Goal: Information Seeking & Learning: Understand process/instructions

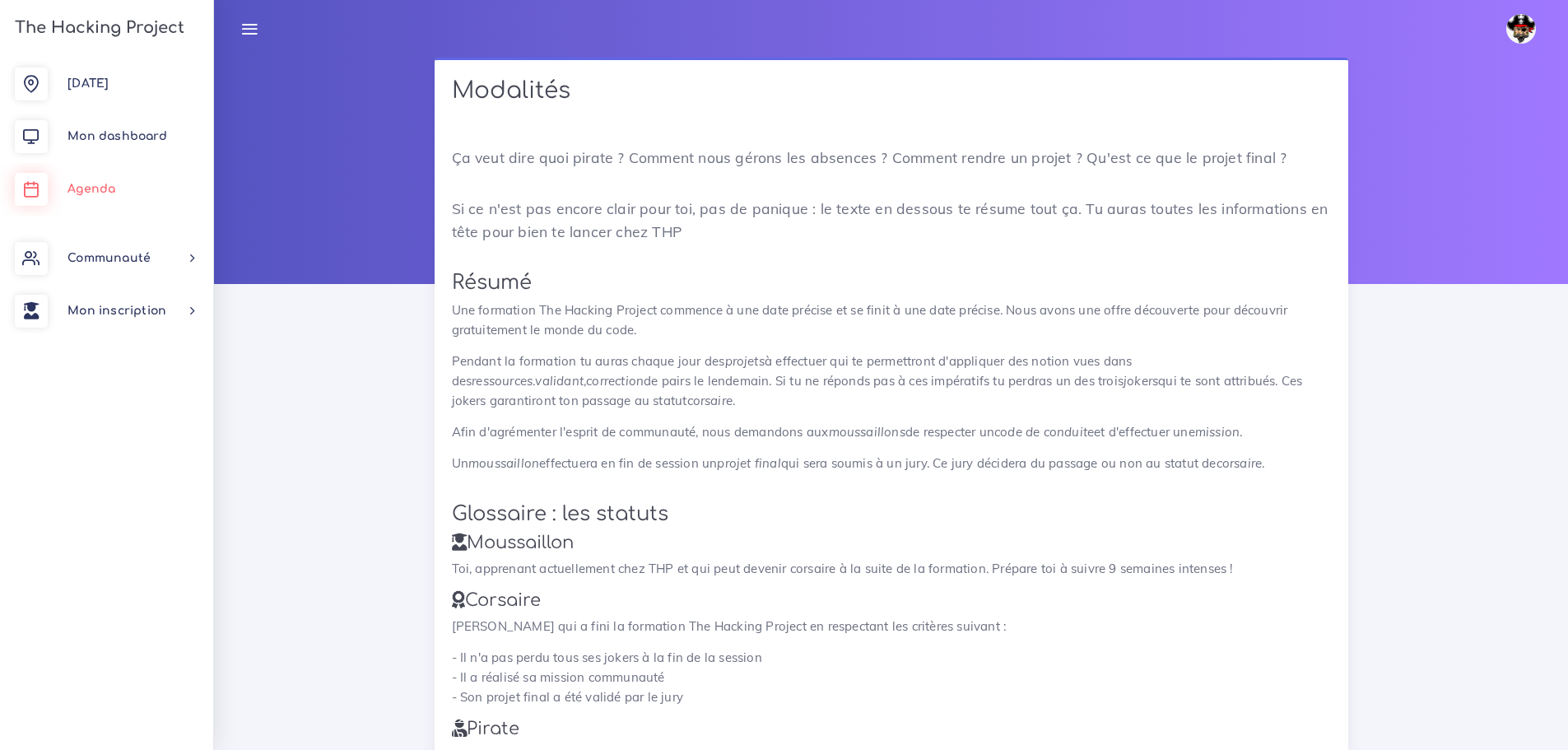
scroll to position [1486, 0]
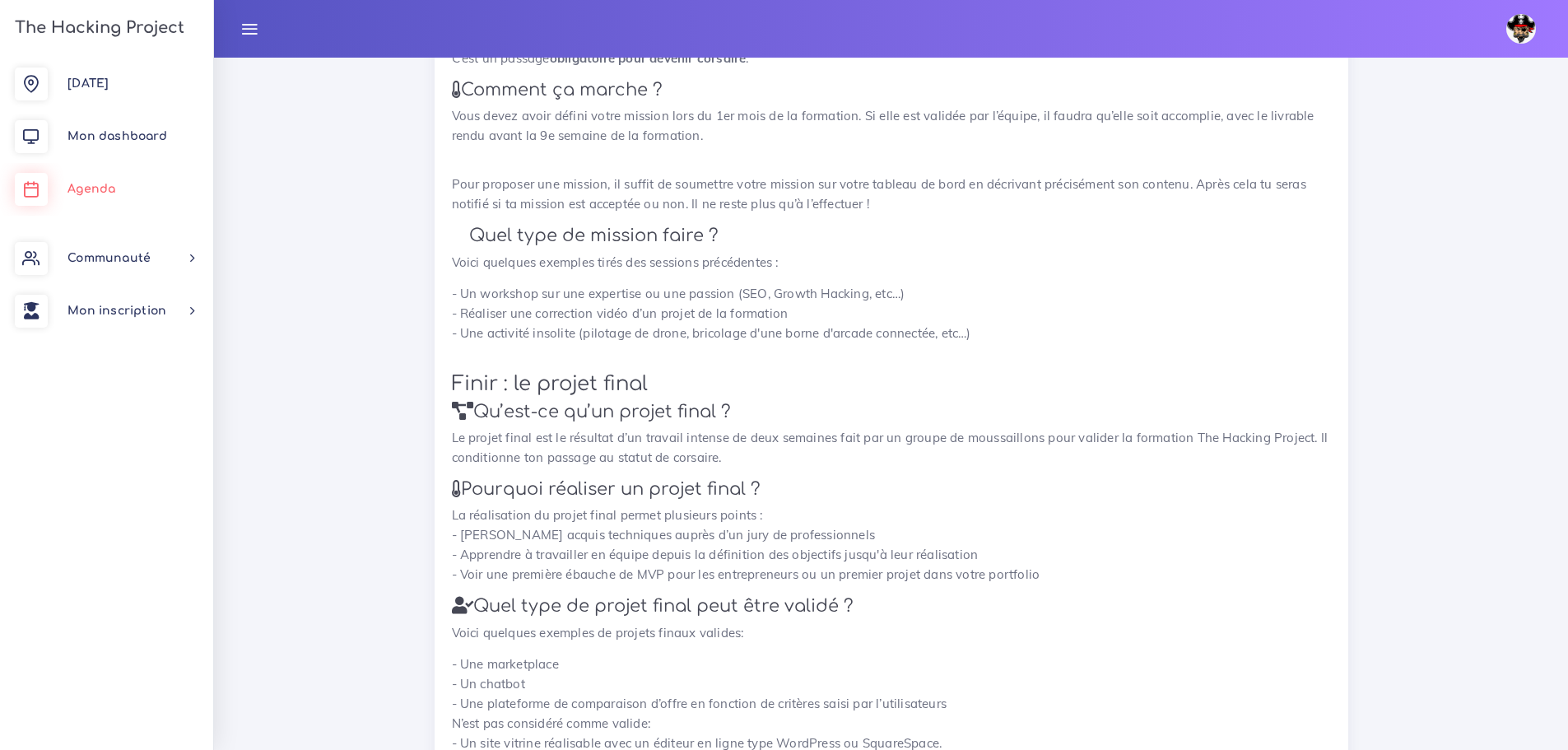
click at [81, 184] on span "Agenda" at bounding box center [91, 188] width 47 height 13
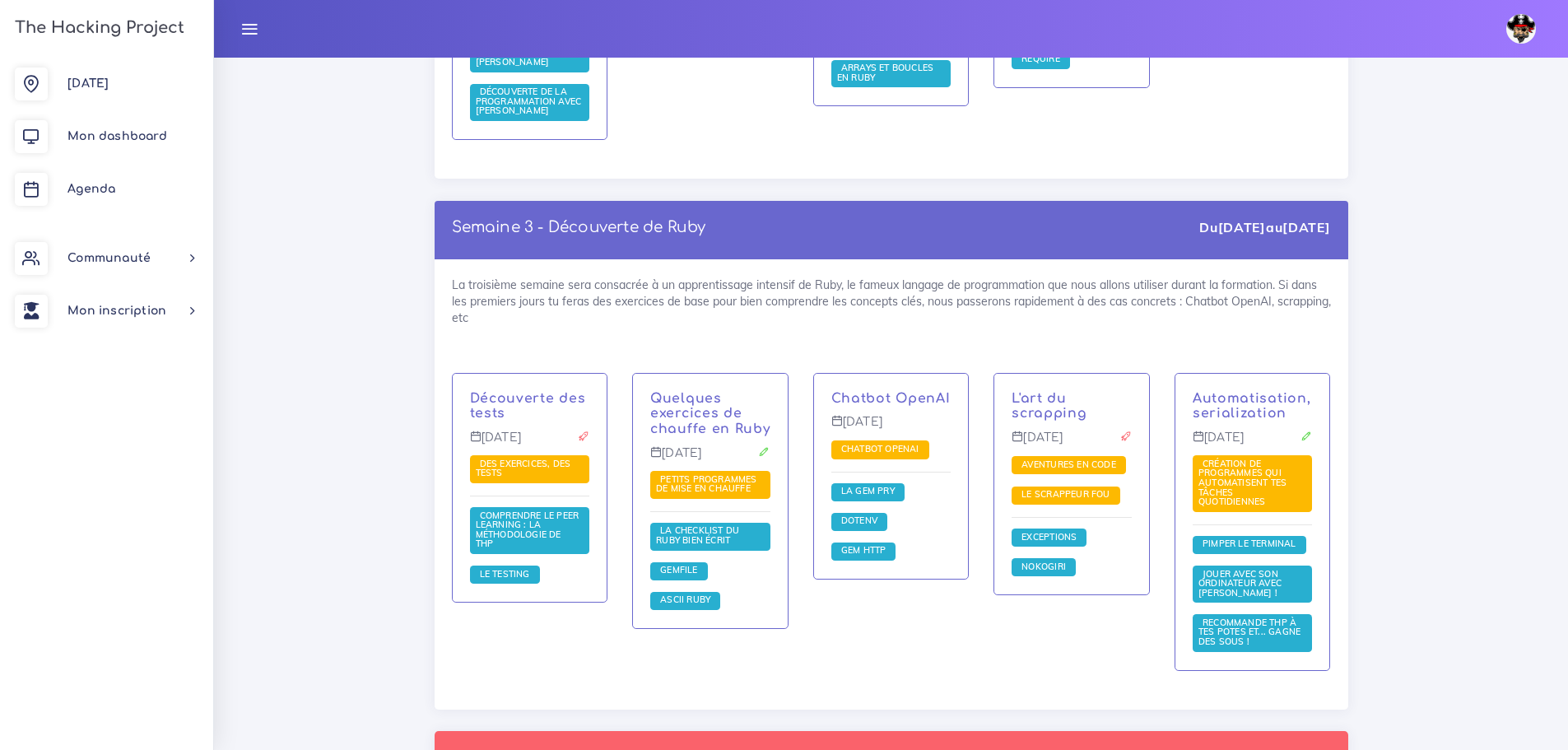
scroll to position [1564, 0]
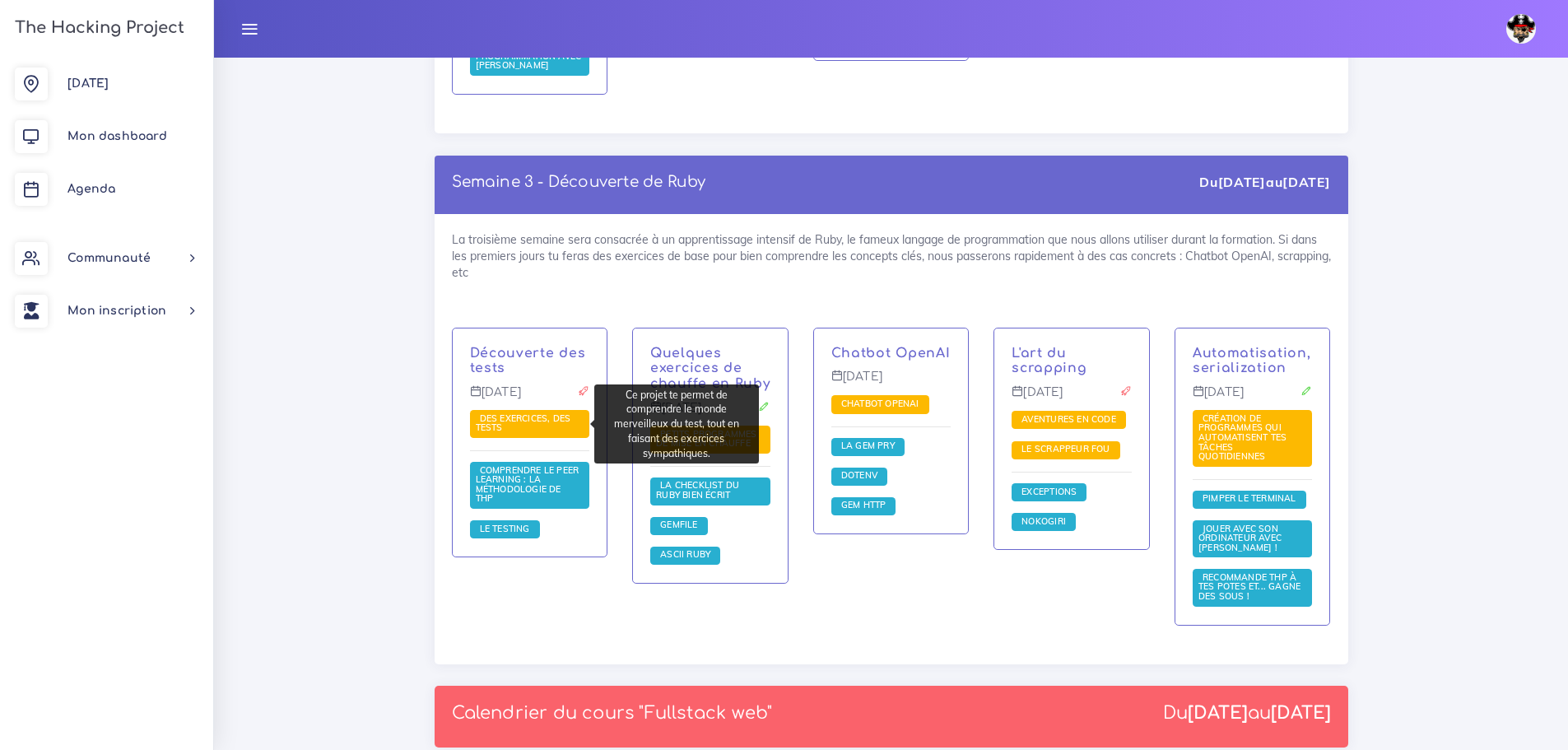
click at [508, 425] on span "Des exercices, des tests" at bounding box center [529, 423] width 120 height 28
click at [499, 414] on span "Des exercices, des tests" at bounding box center [523, 423] width 96 height 21
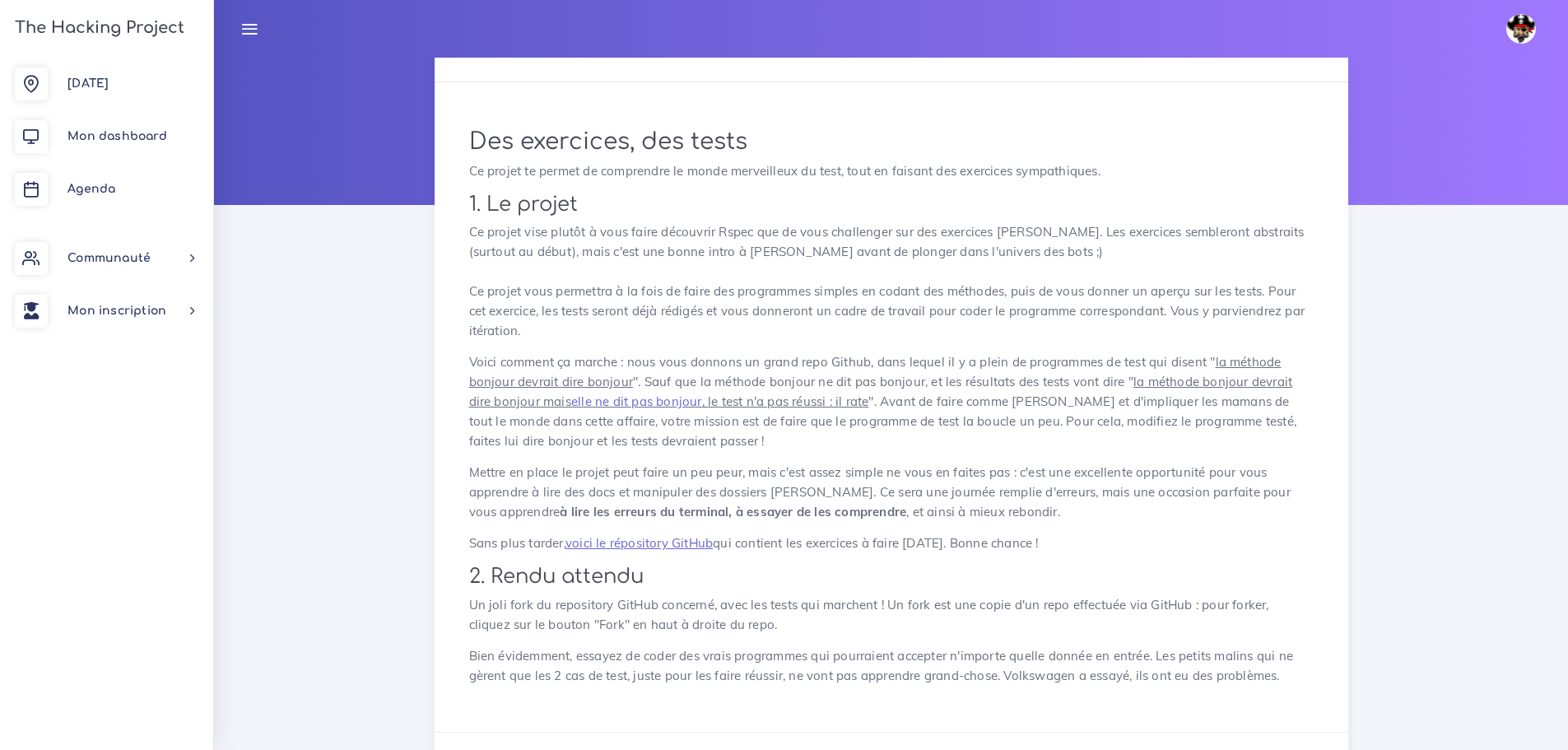
scroll to position [77, 0]
click at [676, 542] on link "voici le répository GitHub" at bounding box center [639, 544] width 147 height 15
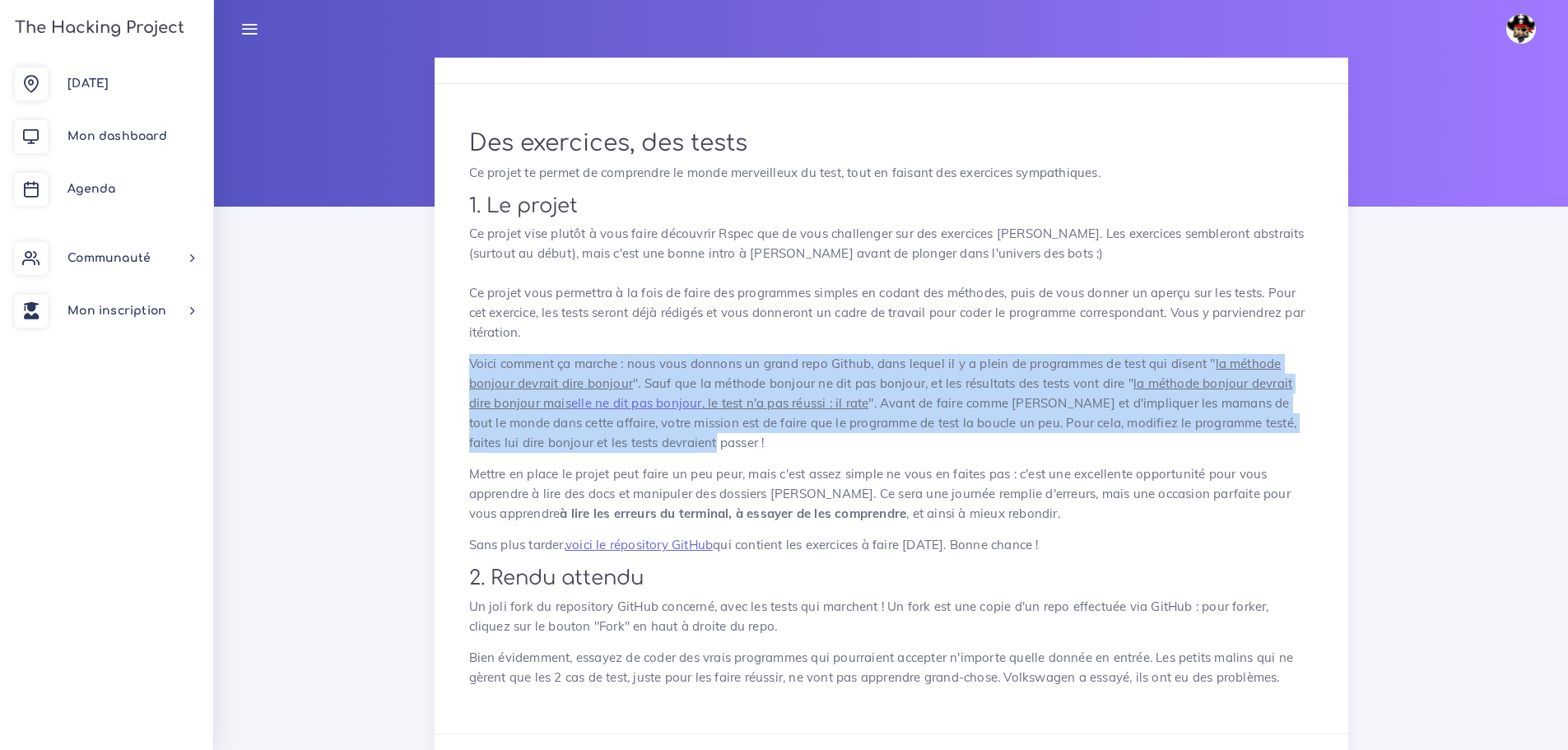
drag, startPoint x: 469, startPoint y: 359, endPoint x: 719, endPoint y: 436, distance: 261.6
click at [719, 436] on p "Voici comment ça marche : nous vous donnons un grand repo [PERSON_NAME], dans l…" at bounding box center [892, 403] width 844 height 99
copy p "Voici comment ça marche : nous vous donnons un grand repo [PERSON_NAME], dans l…"
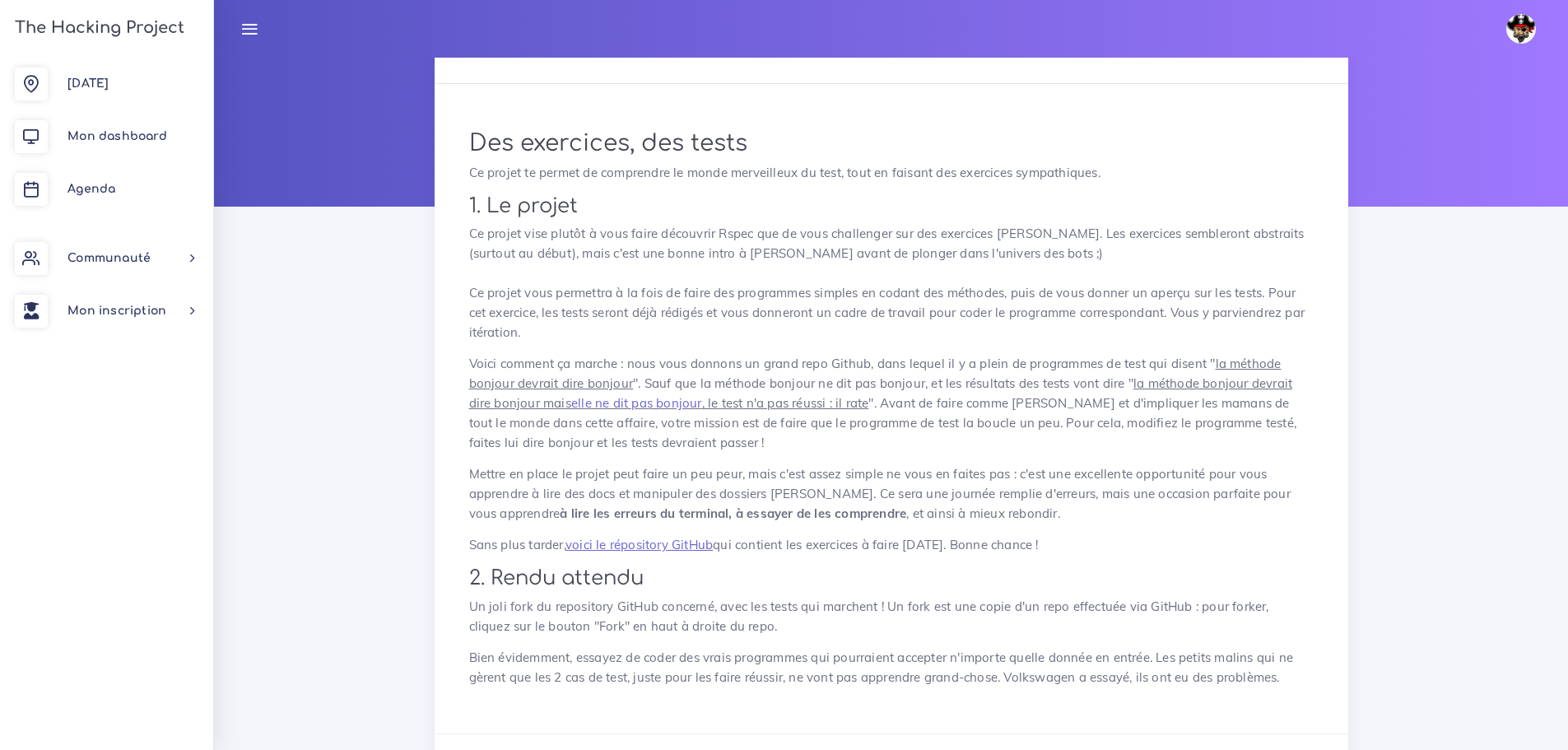
click at [856, 293] on p "Ce projet vise plutôt à vous faire découvrir Rspec que de vous challenger sur d…" at bounding box center [892, 283] width 844 height 119
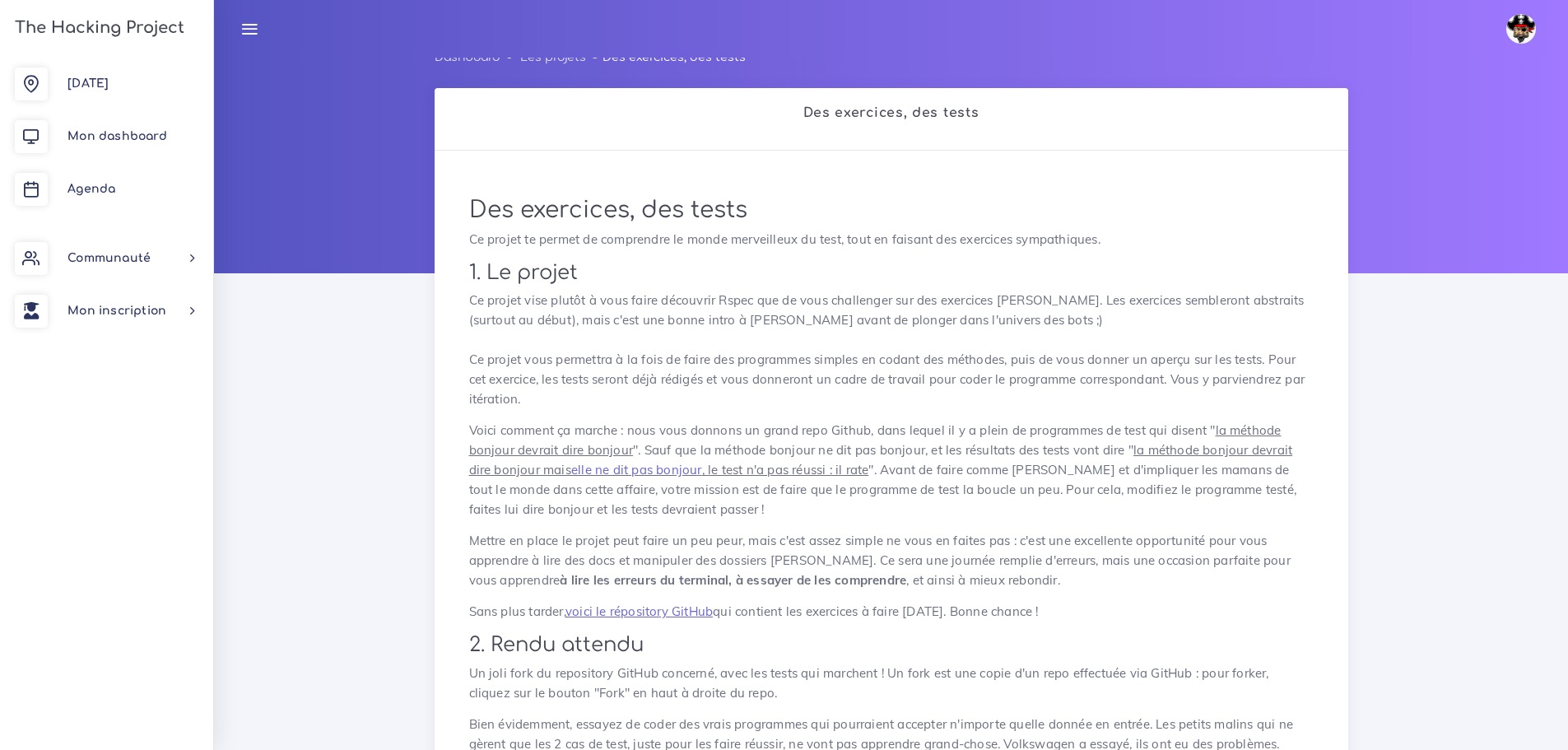
scroll to position [0, 0]
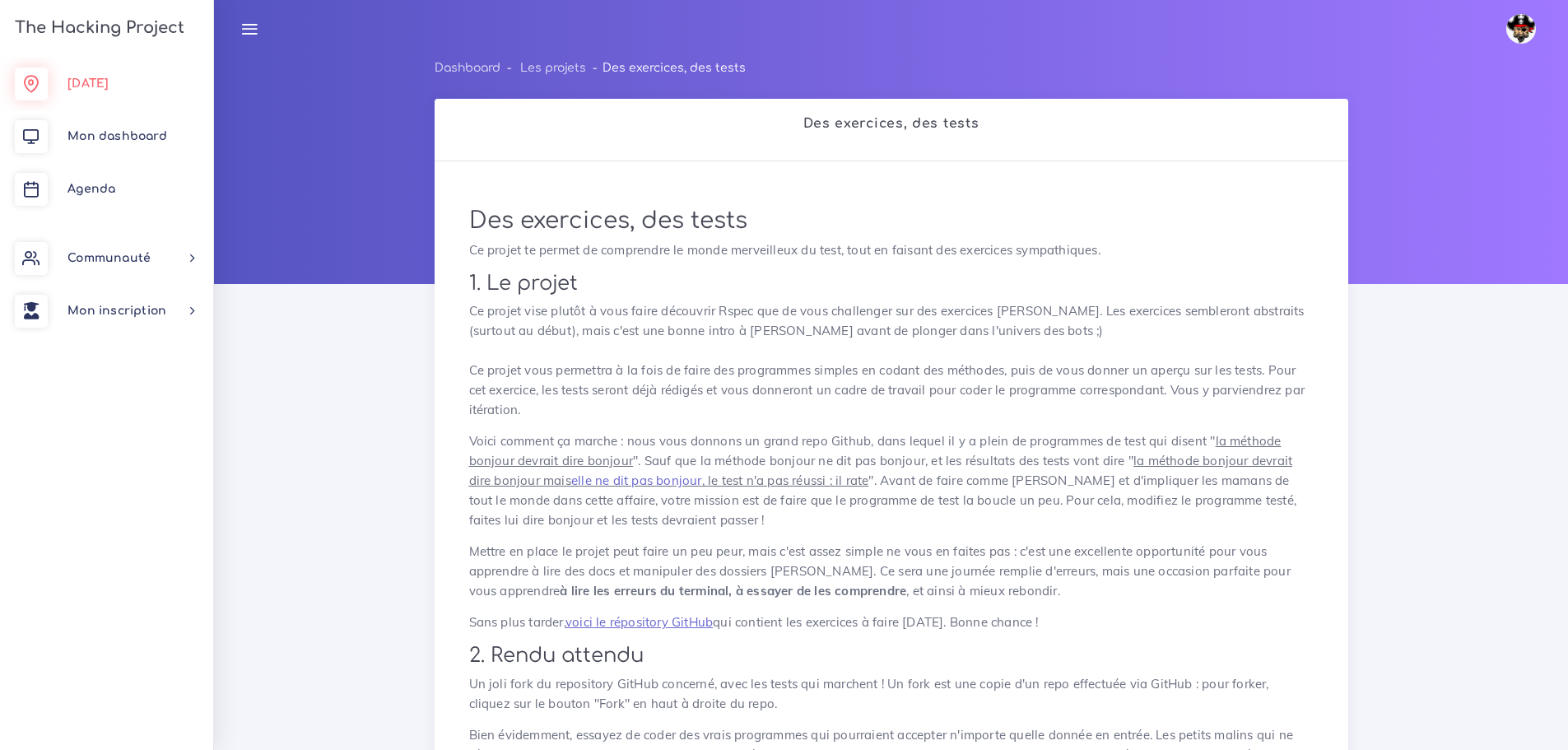
click at [108, 78] on span "[DATE]" at bounding box center [88, 83] width 42 height 13
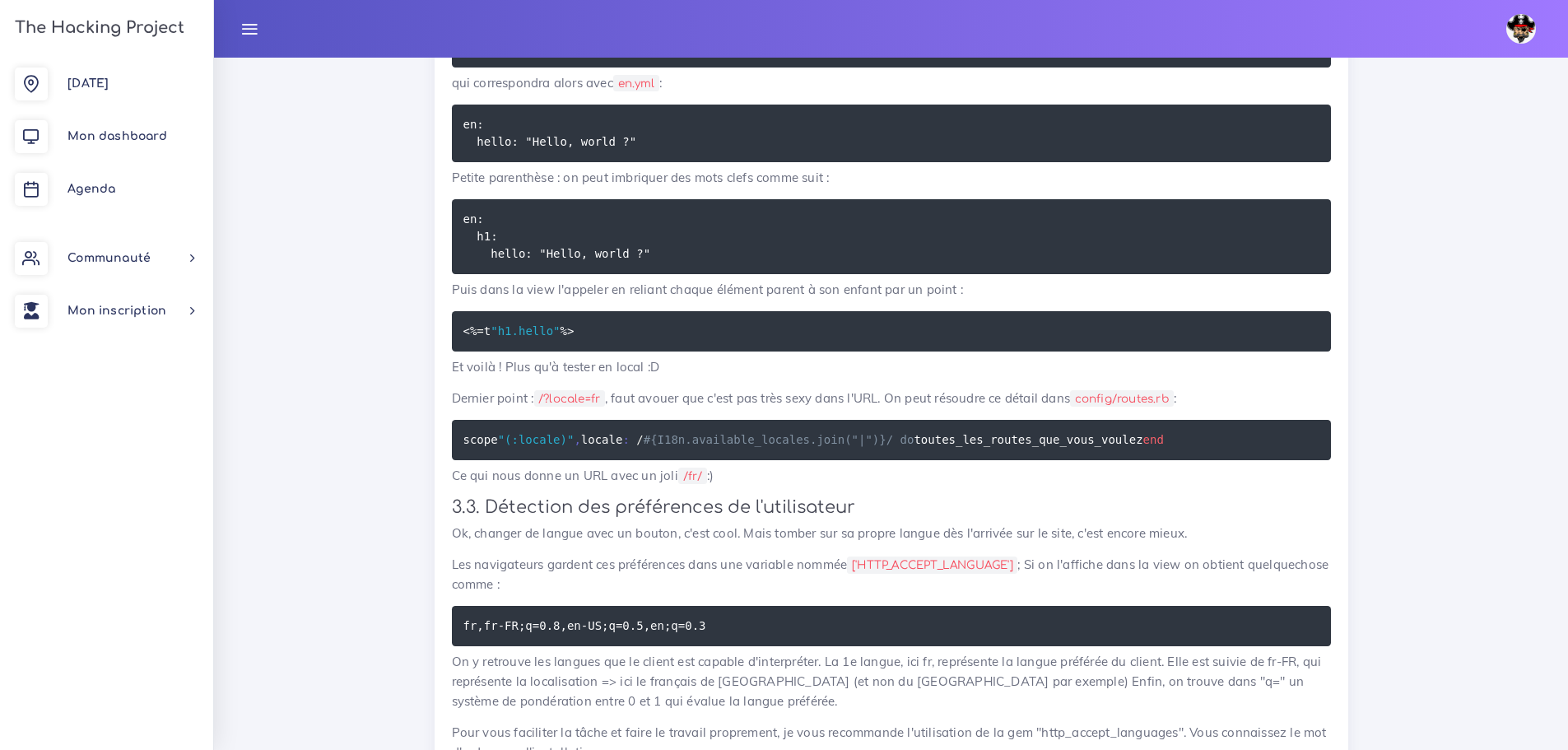
scroll to position [2469, 0]
